Goal: Check status: Check status

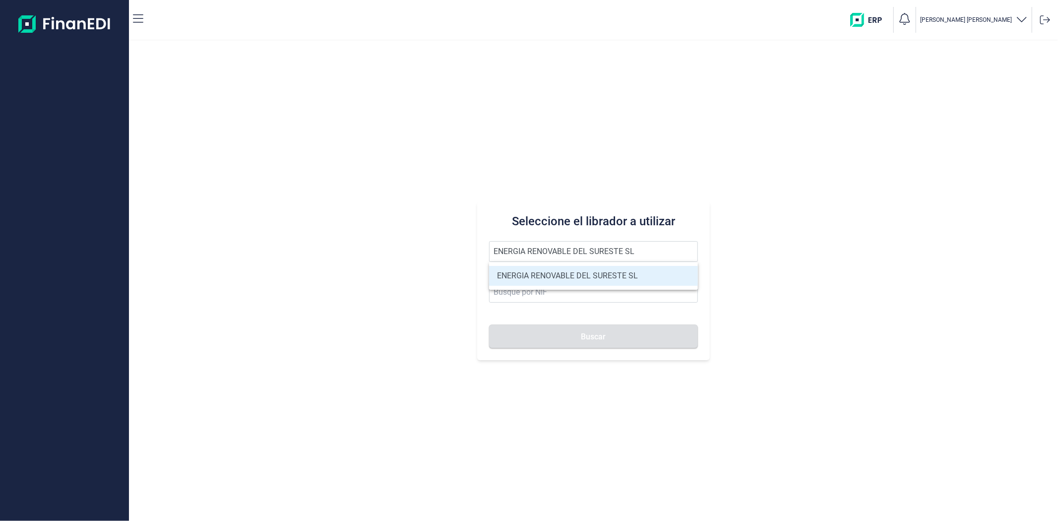
type input "ENERGIA RENOVABLE DEL SURESTE SL"
click at [539, 279] on li "ENERGIA RENOVABLE DEL SURESTE SL" at bounding box center [593, 276] width 208 height 20
type input "B05548565"
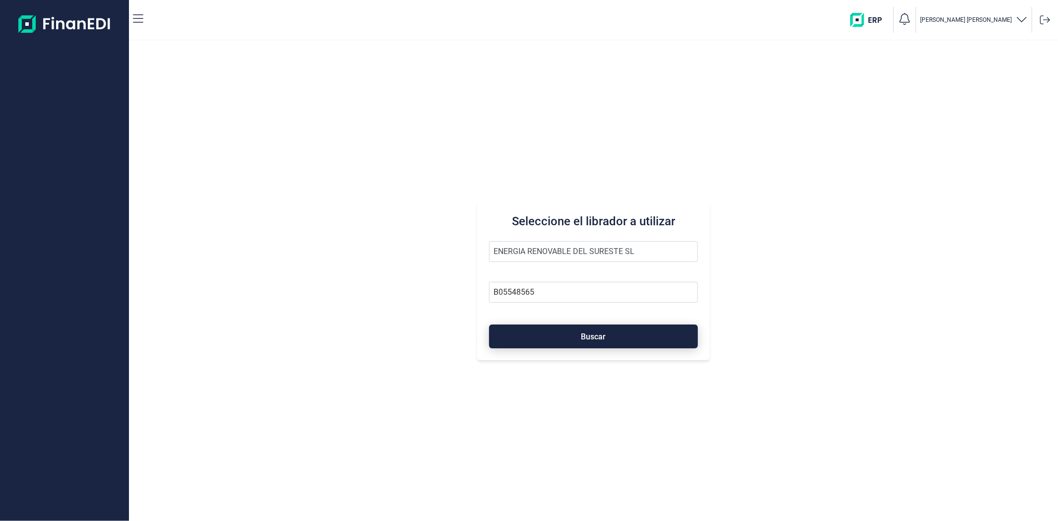
click at [554, 335] on button "Buscar" at bounding box center [593, 336] width 208 height 24
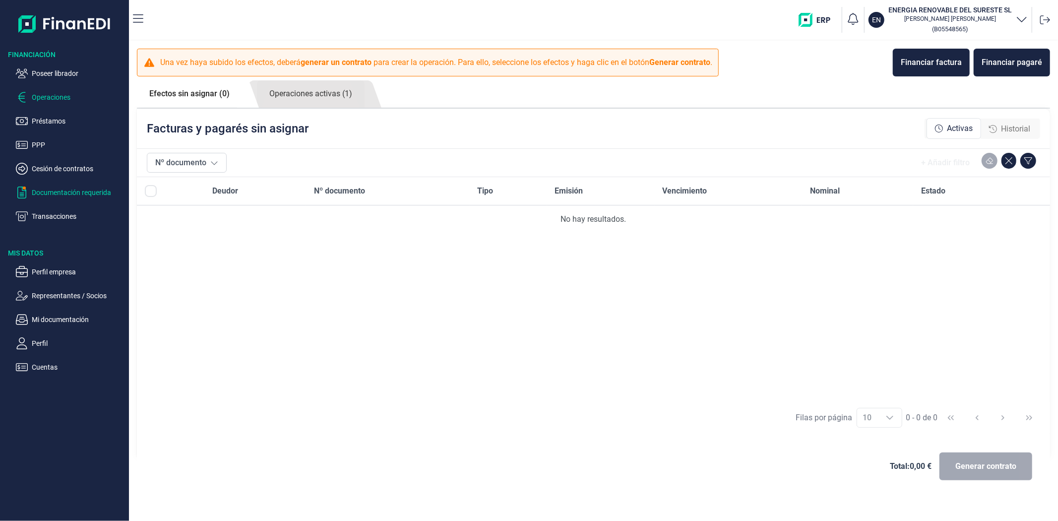
click at [52, 191] on p "Documentación requerida" at bounding box center [78, 193] width 93 height 12
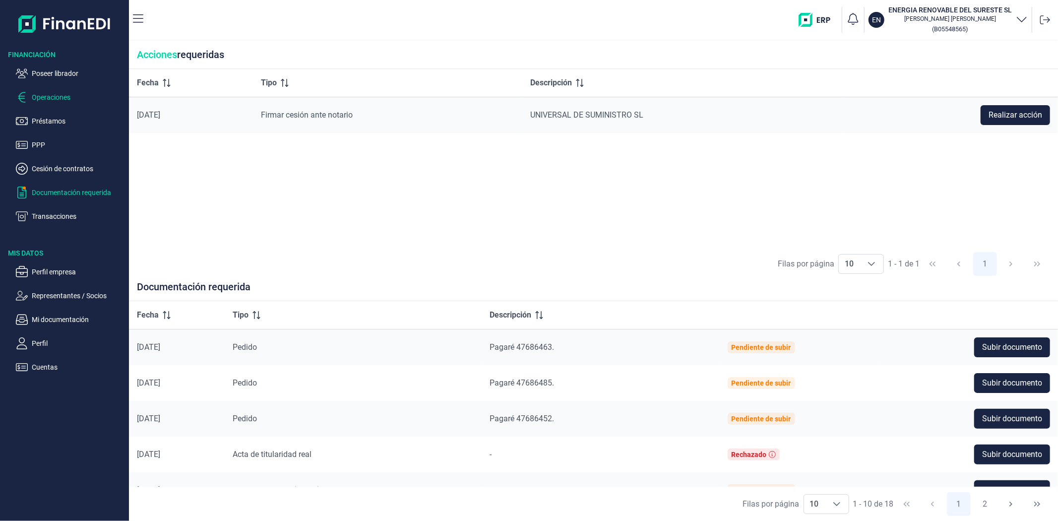
click at [44, 94] on p "Operaciones" at bounding box center [78, 97] width 93 height 12
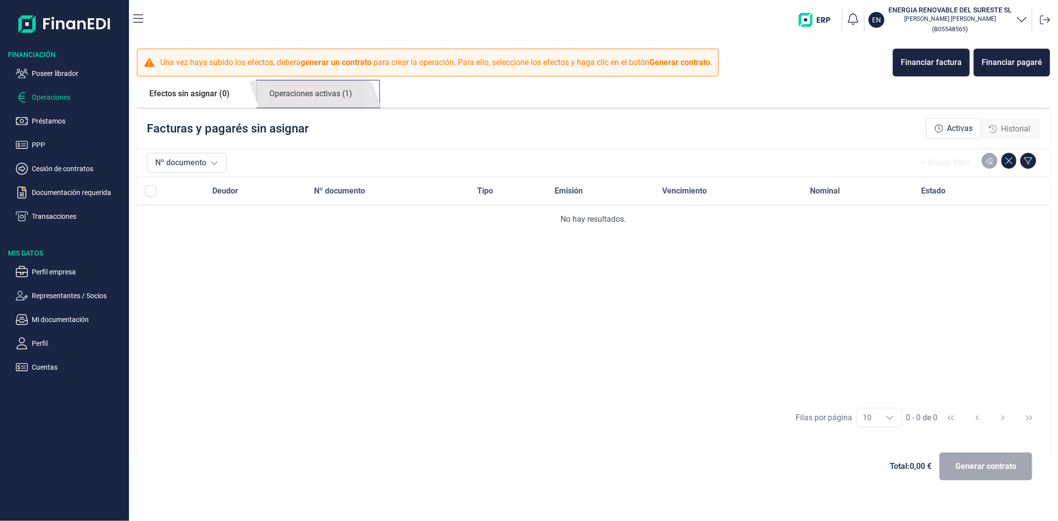
click at [303, 100] on link "Operaciones activas (1)" at bounding box center [311, 93] width 108 height 27
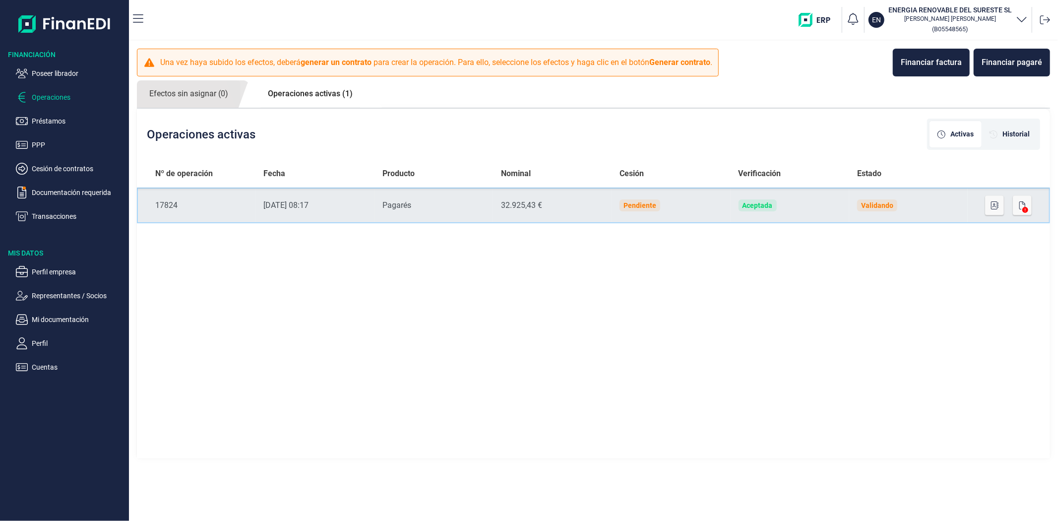
click at [489, 213] on td "Producto Pagarés" at bounding box center [434, 206] width 119 height 36
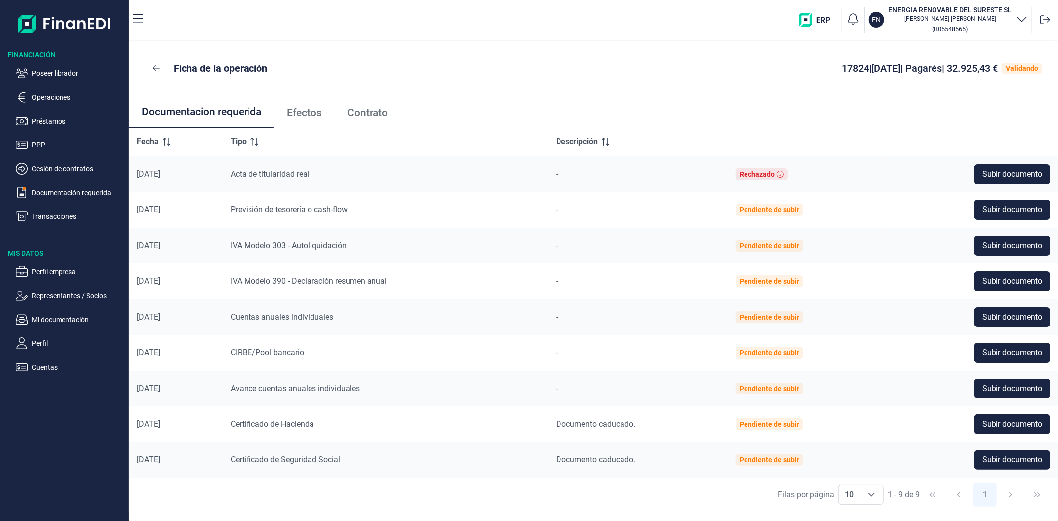
click at [301, 109] on span "Efectos" at bounding box center [304, 113] width 35 height 10
